Goal: Task Accomplishment & Management: Complete application form

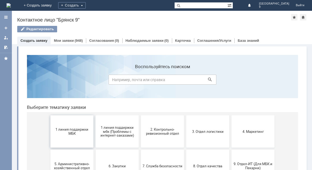
click at [72, 126] on button "1 линия поддержки МБК" at bounding box center [71, 131] width 43 height 32
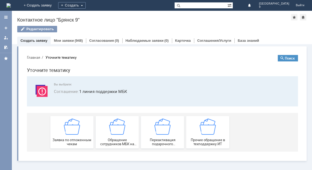
click at [72, 126] on img at bounding box center [72, 127] width 16 height 16
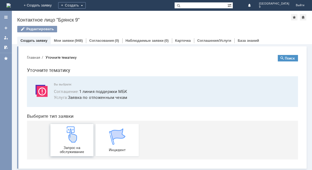
click at [71, 133] on img at bounding box center [72, 134] width 16 height 16
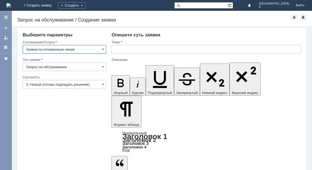
click at [49, 86] on input "3. Низкая (готовы подождать решение)" at bounding box center [65, 84] width 84 height 9
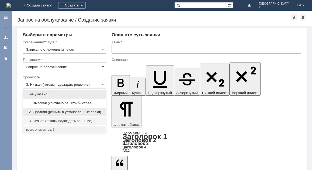
click at [50, 112] on span "2. Средняя (решить в установленные сроки)" at bounding box center [64, 112] width 77 height 4
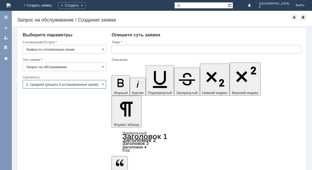
type input "2. Средняя (решить в установленные сроки)"
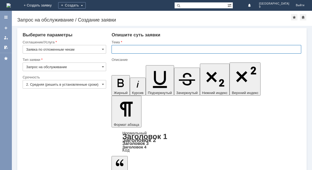
click at [123, 49] on input "text" at bounding box center [207, 49] width 190 height 9
type input "отложенные чеки за [DATE]"
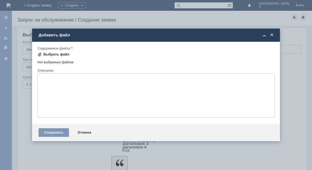
click at [48, 55] on div "Выбрать файл" at bounding box center [56, 54] width 26 height 4
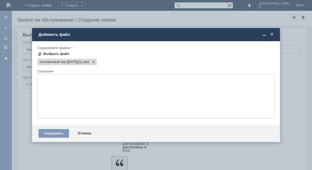
click at [53, 52] on div "Выбрать файл" at bounding box center [56, 54] width 26 height 4
click at [46, 53] on div "Выбрать файл" at bounding box center [56, 54] width 26 height 4
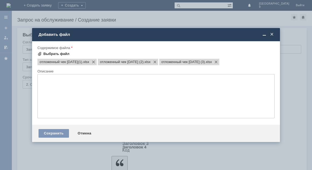
click at [53, 53] on div "Выбрать файл" at bounding box center [56, 54] width 26 height 4
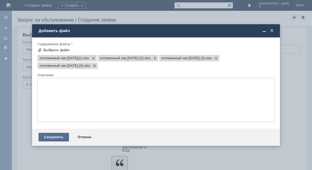
click at [44, 137] on div "Сохранить" at bounding box center [54, 137] width 30 height 9
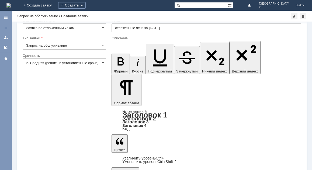
scroll to position [15, 0]
